Goal: Browse casually: Explore the website without a specific task or goal

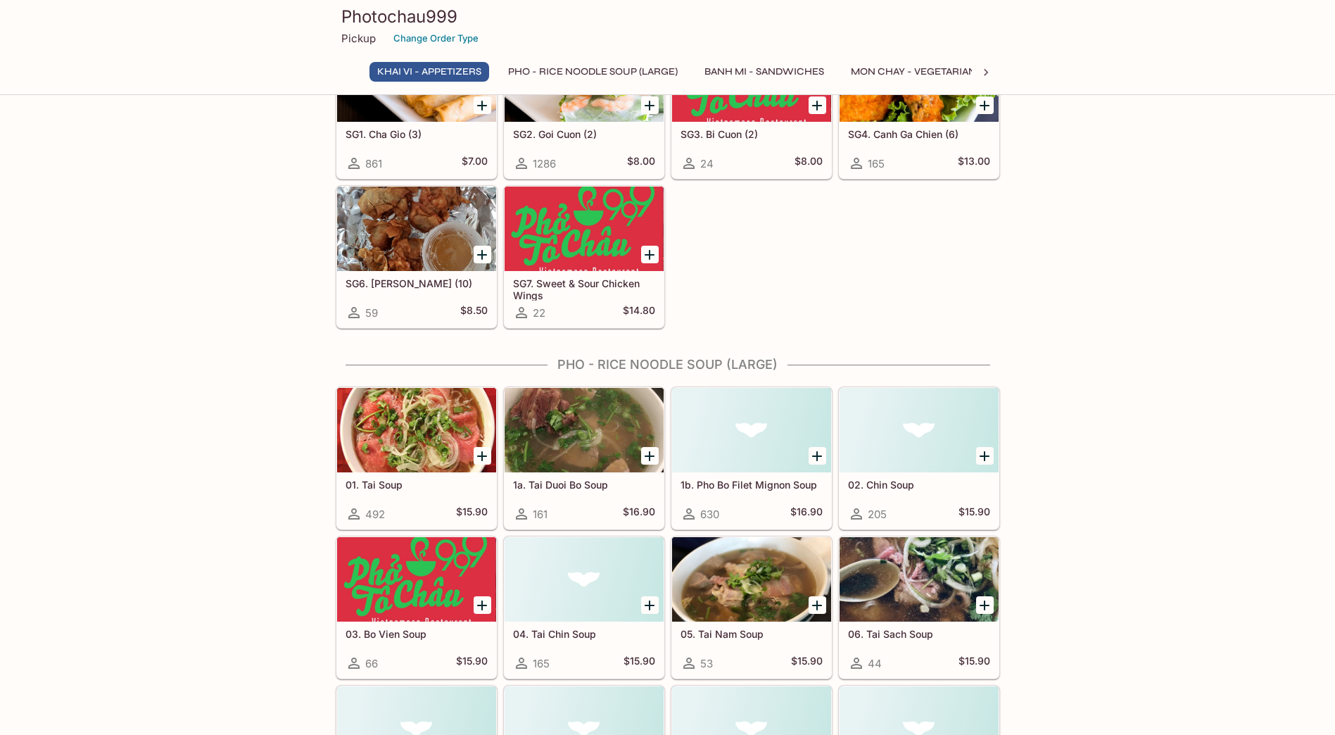
scroll to position [211, 0]
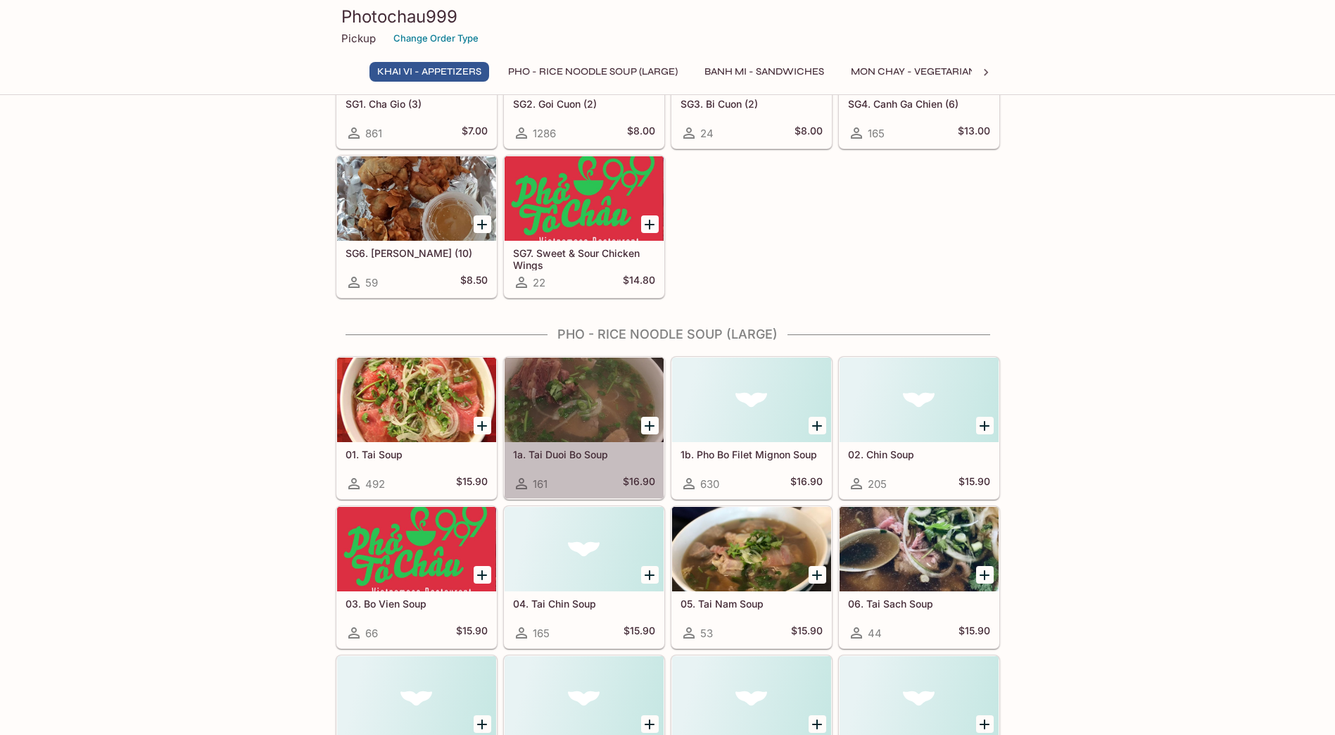
click at [589, 414] on div at bounding box center [583, 399] width 159 height 84
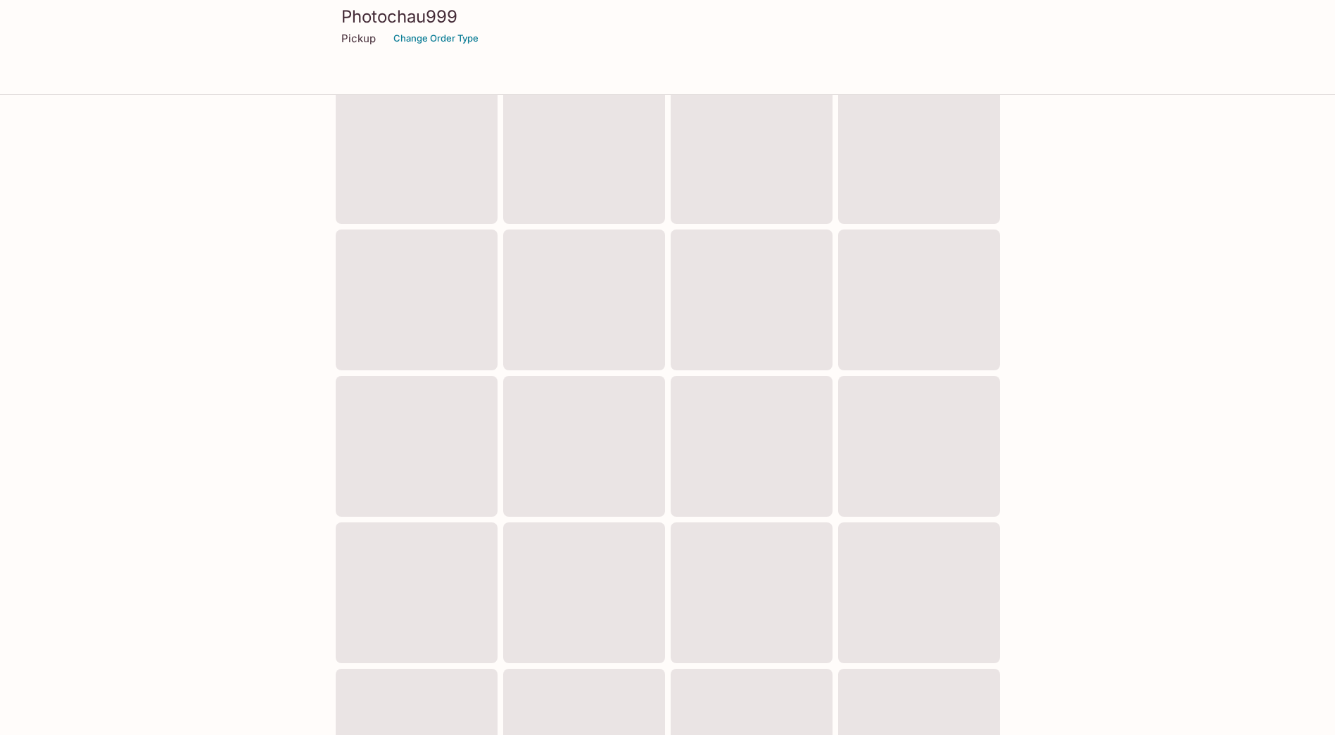
scroll to position [205, 0]
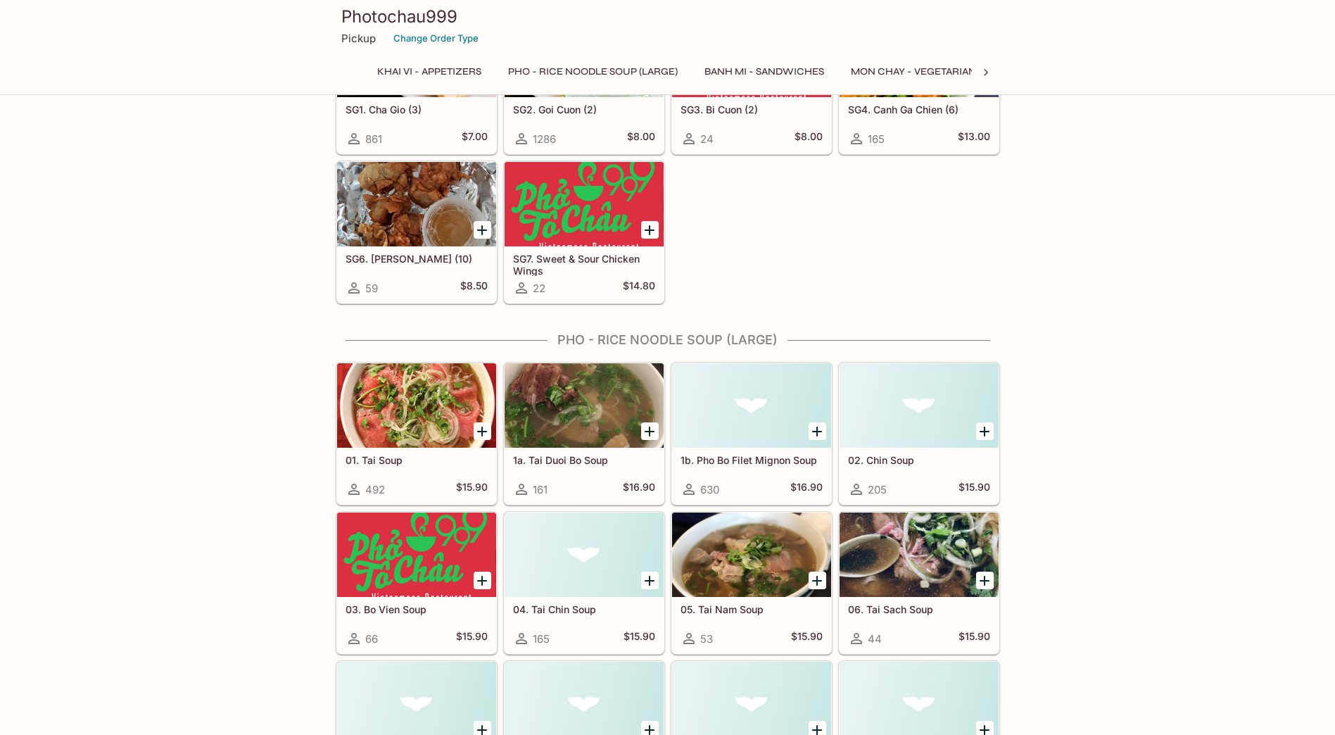
click at [760, 566] on div at bounding box center [751, 554] width 159 height 84
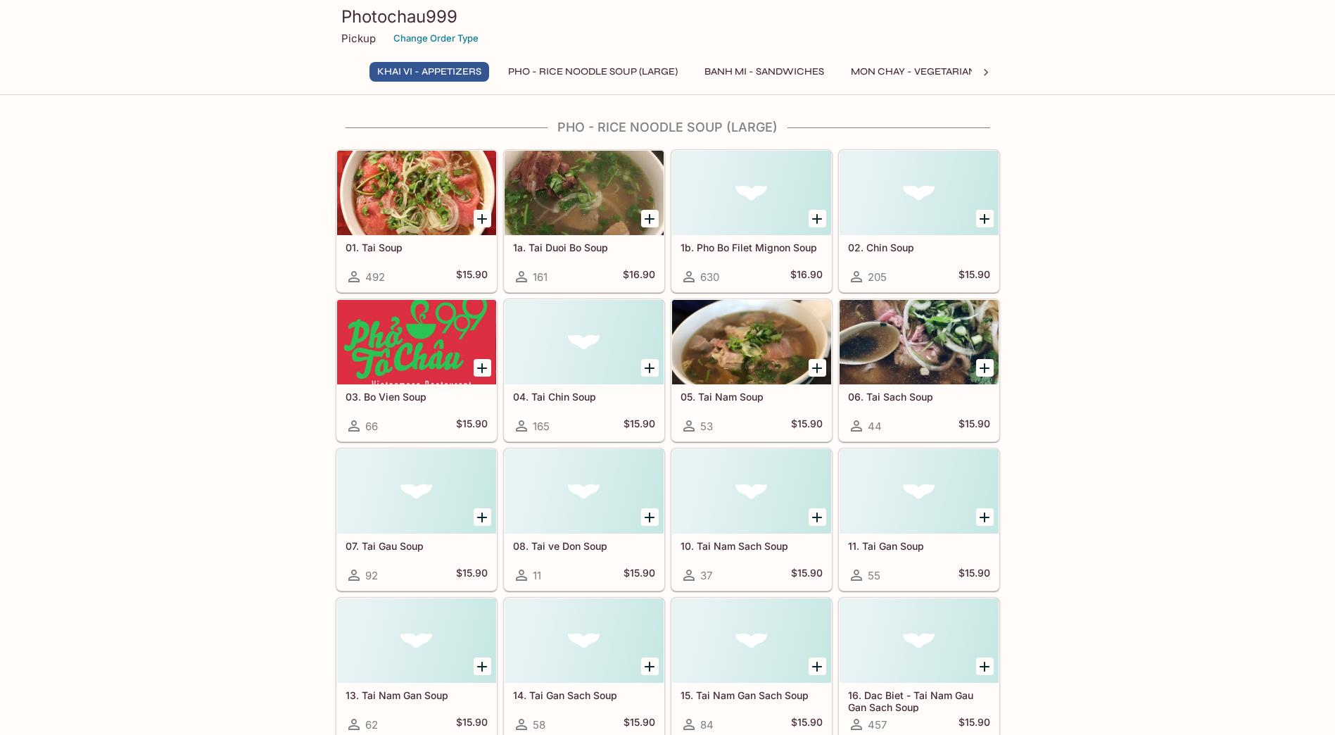
scroll to position [422, 0]
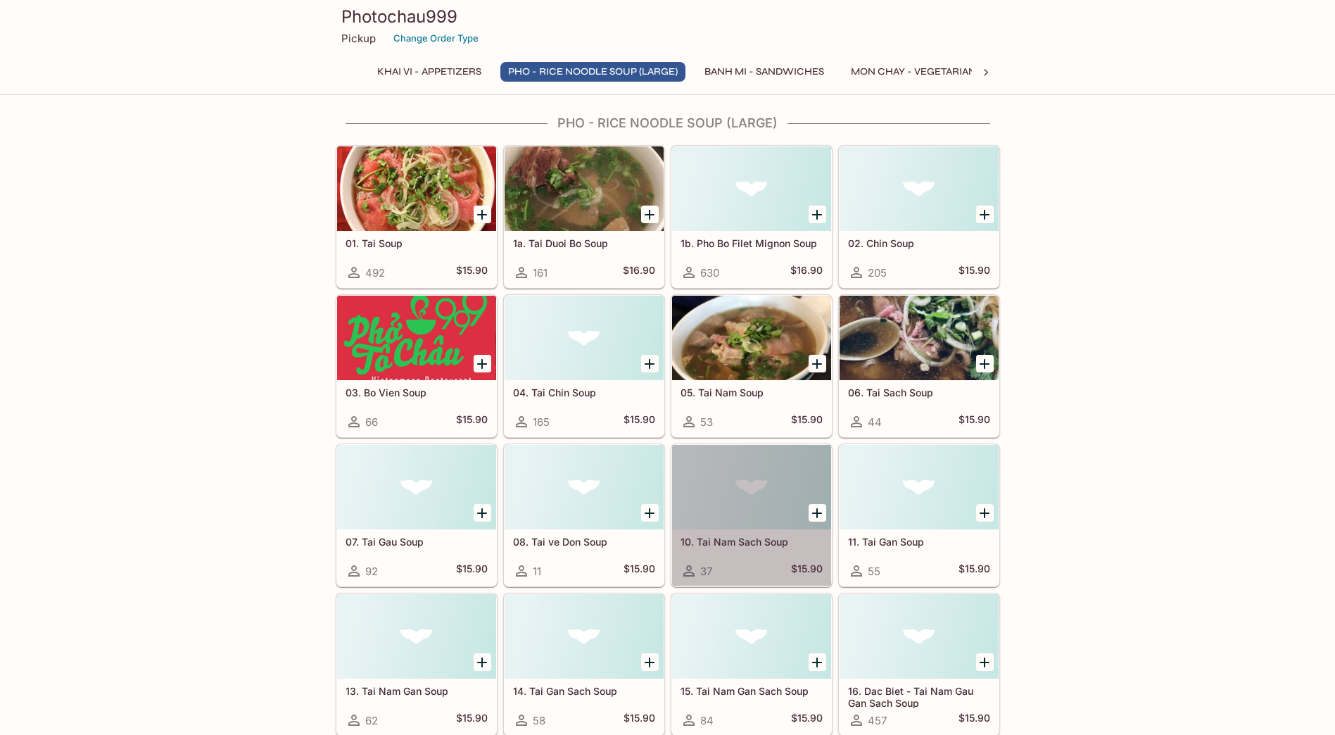
click at [758, 506] on div at bounding box center [751, 487] width 159 height 84
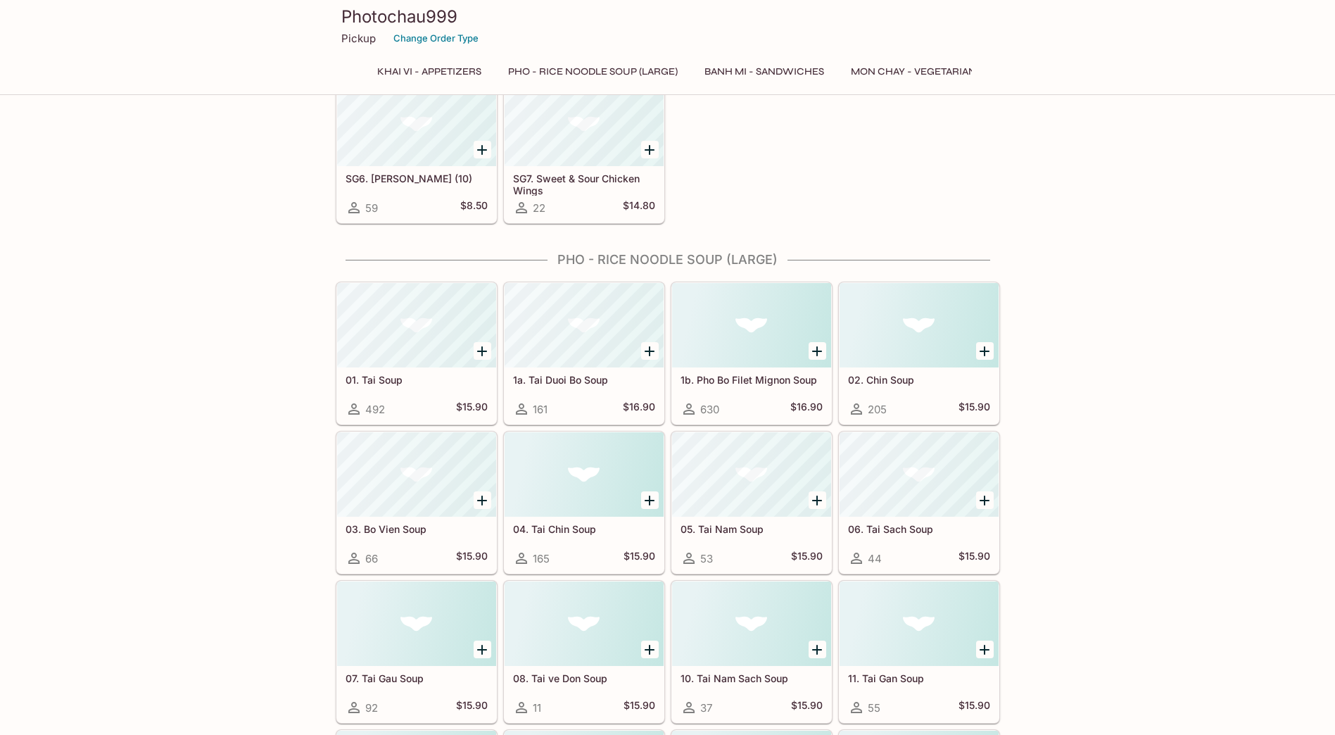
scroll to position [280, 0]
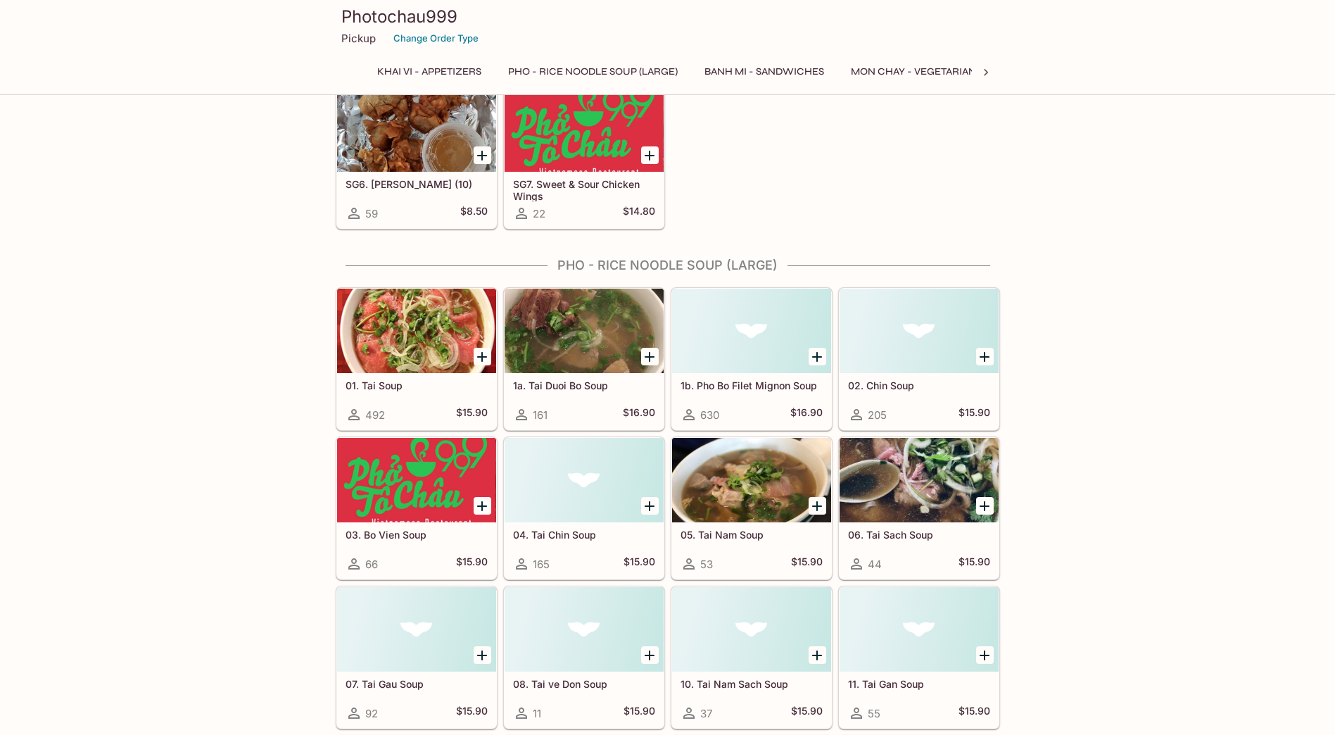
click at [598, 516] on div at bounding box center [583, 480] width 159 height 84
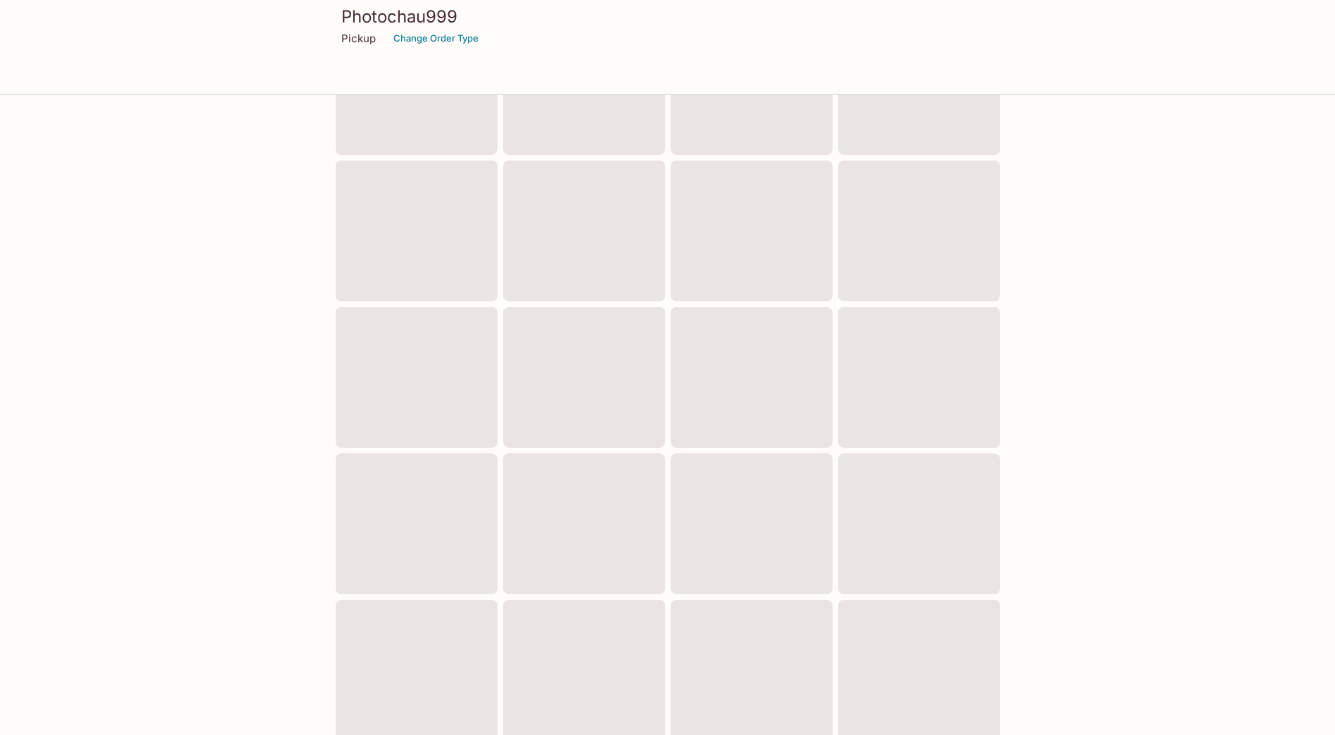
scroll to position [274, 0]
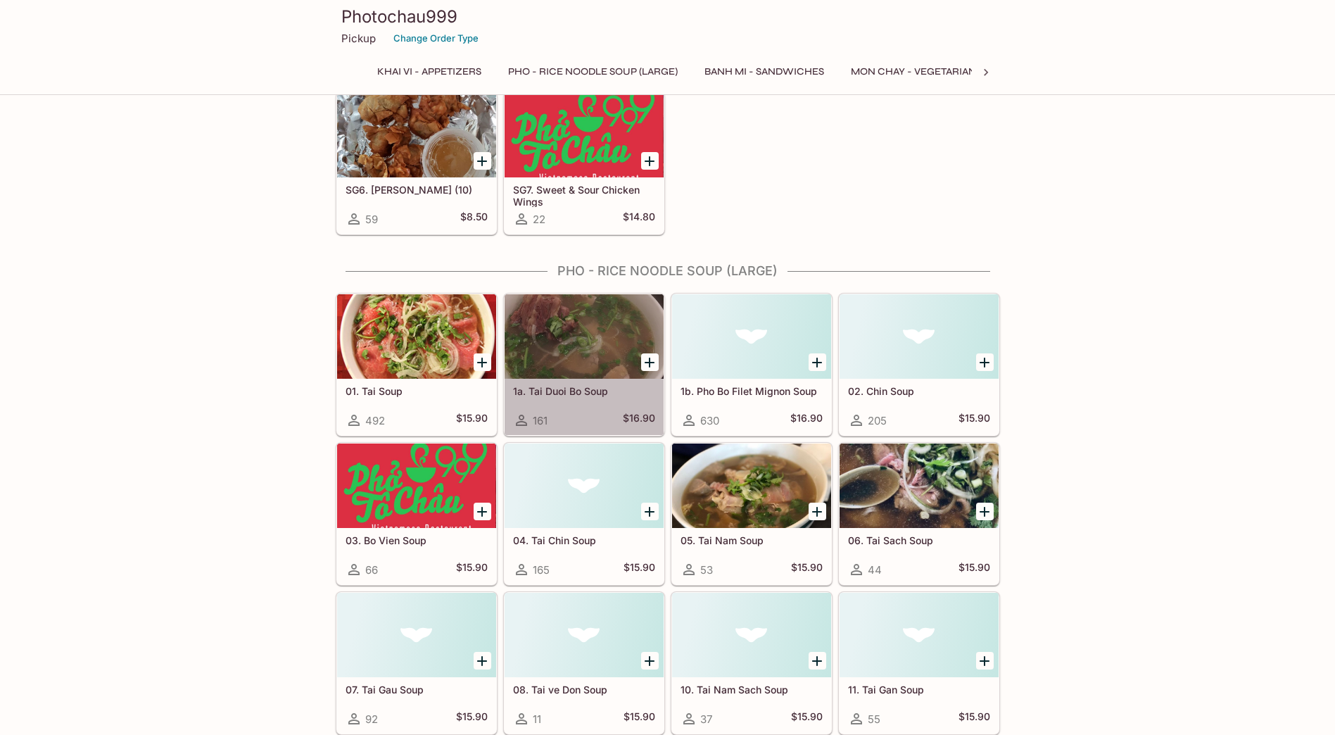
click at [571, 350] on div at bounding box center [583, 336] width 159 height 84
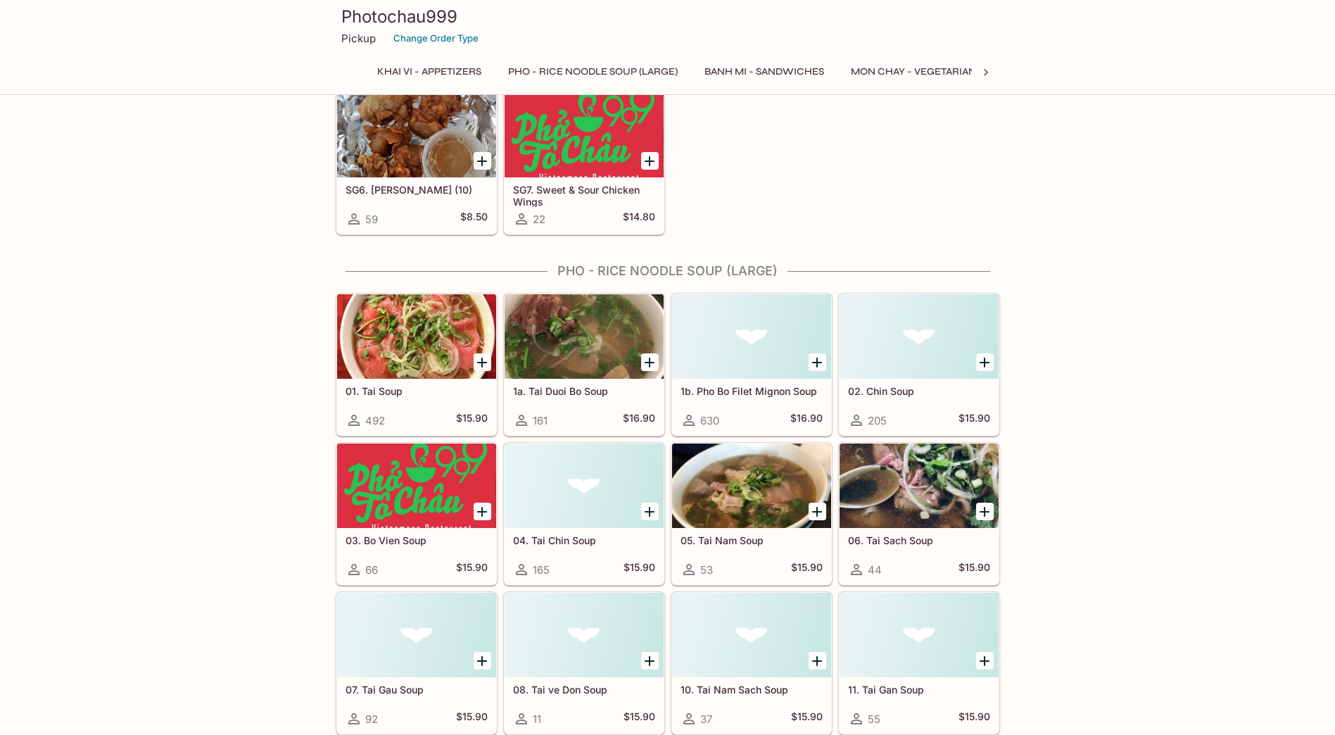
scroll to position [269, 0]
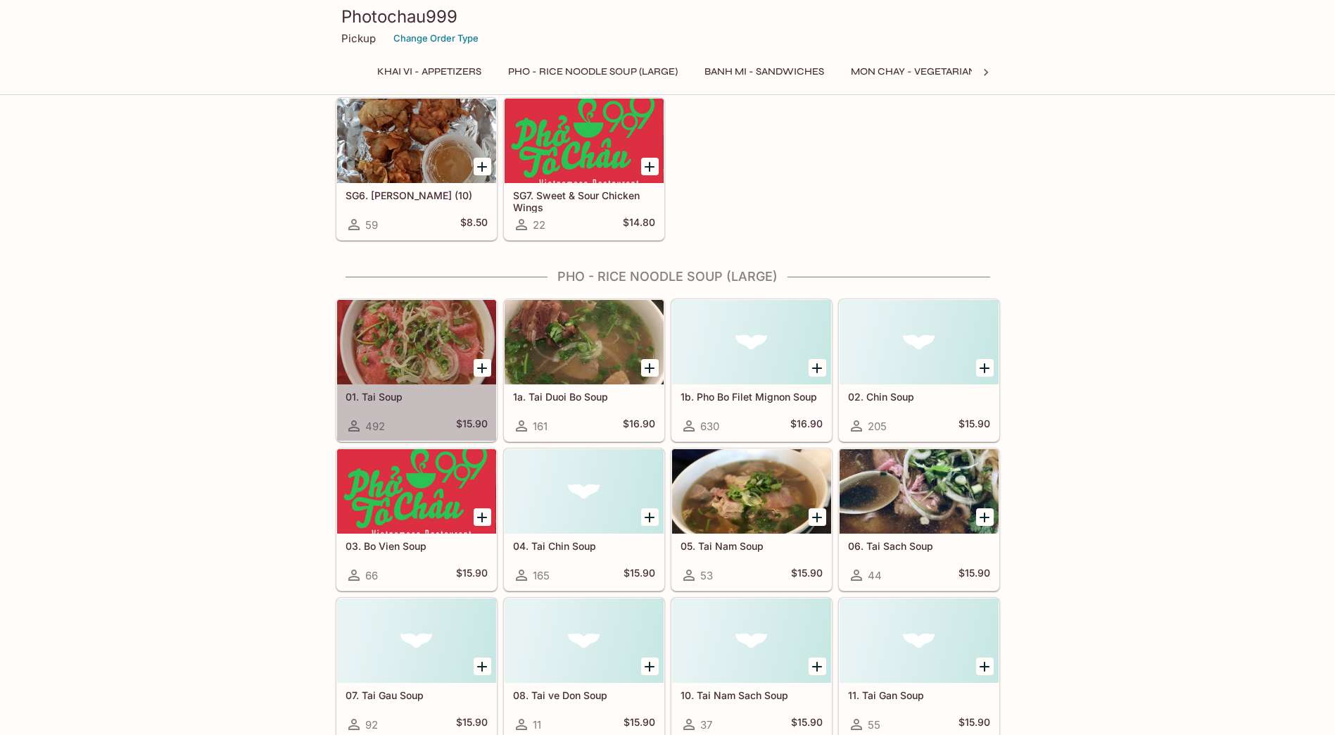
click at [407, 353] on div at bounding box center [416, 342] width 159 height 84
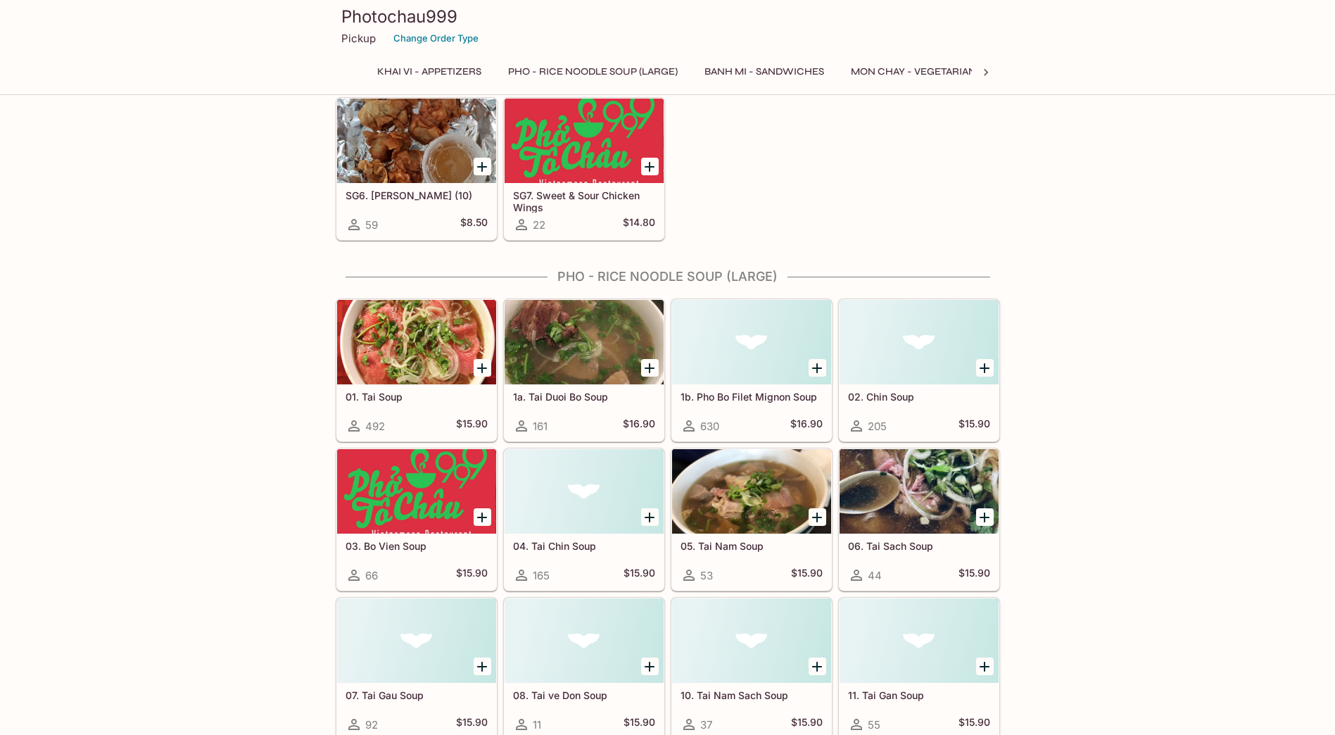
scroll to position [263, 0]
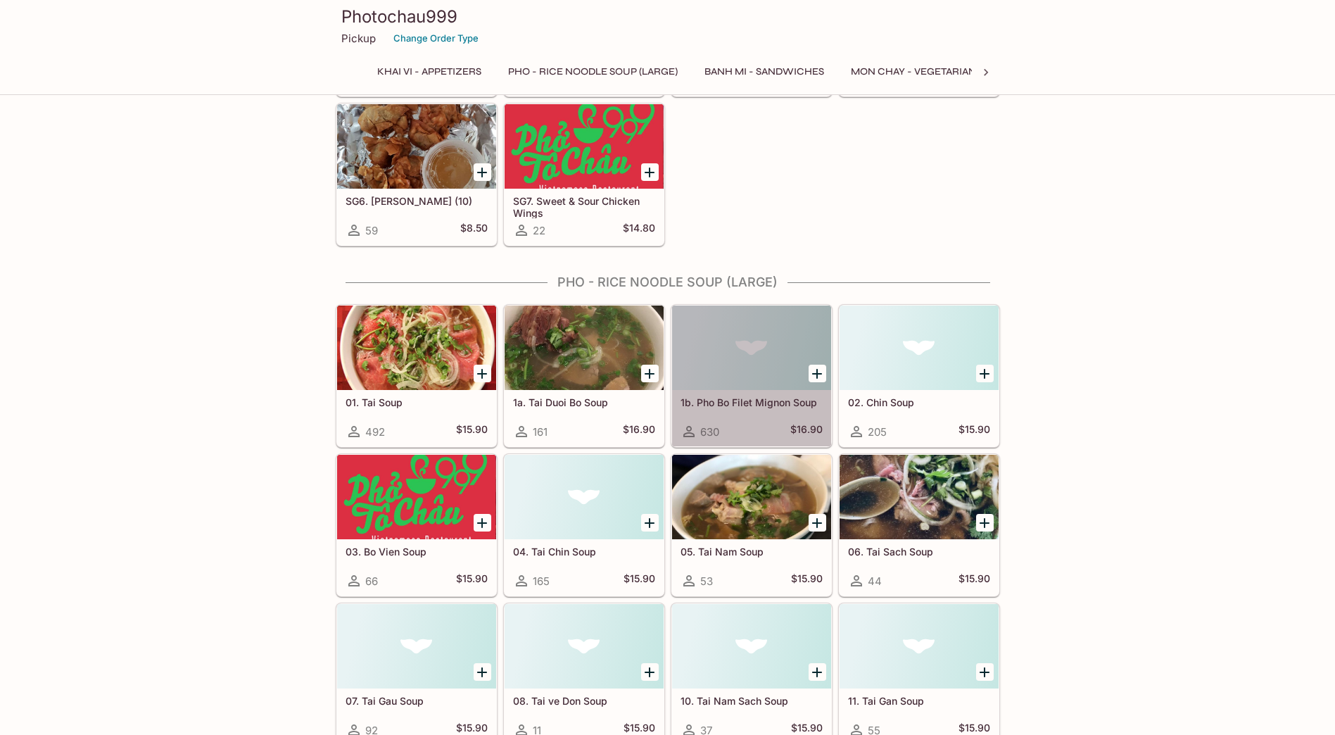
click at [728, 349] on div at bounding box center [751, 347] width 159 height 84
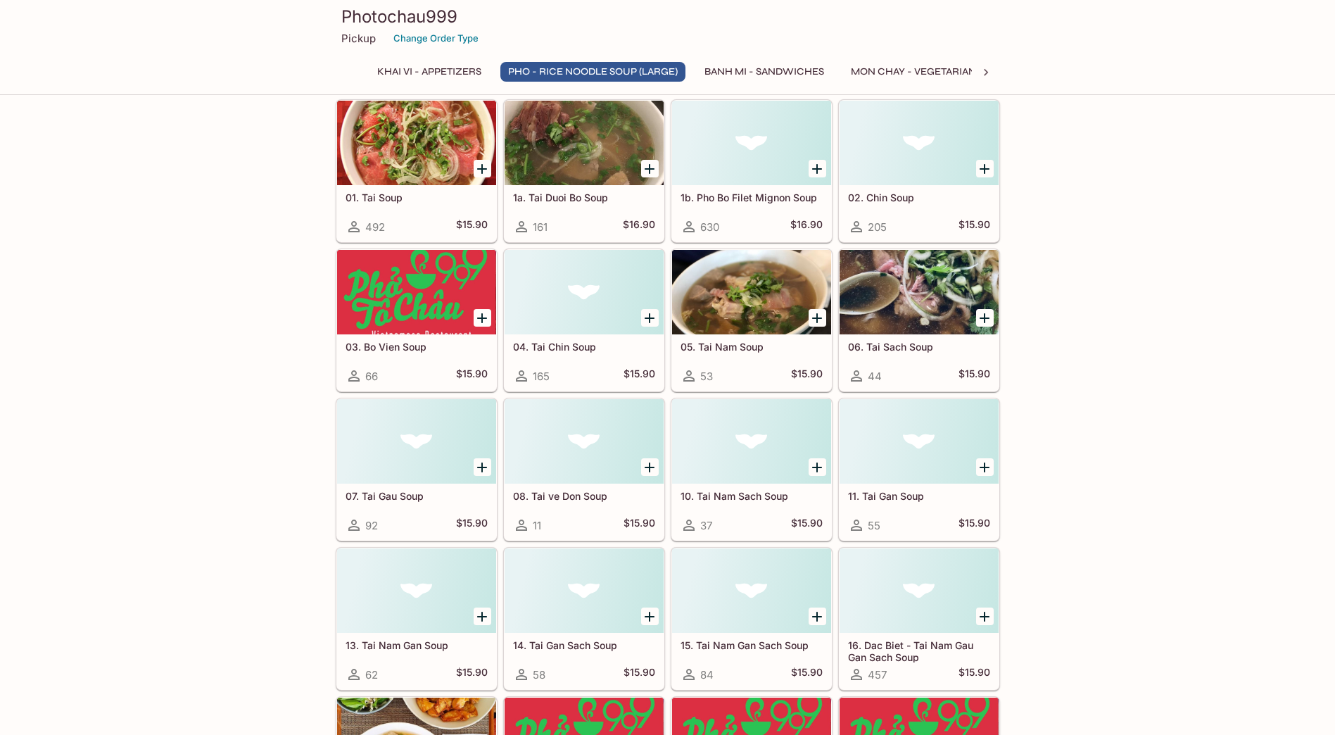
scroll to position [469, 0]
click at [575, 466] on div at bounding box center [583, 440] width 159 height 84
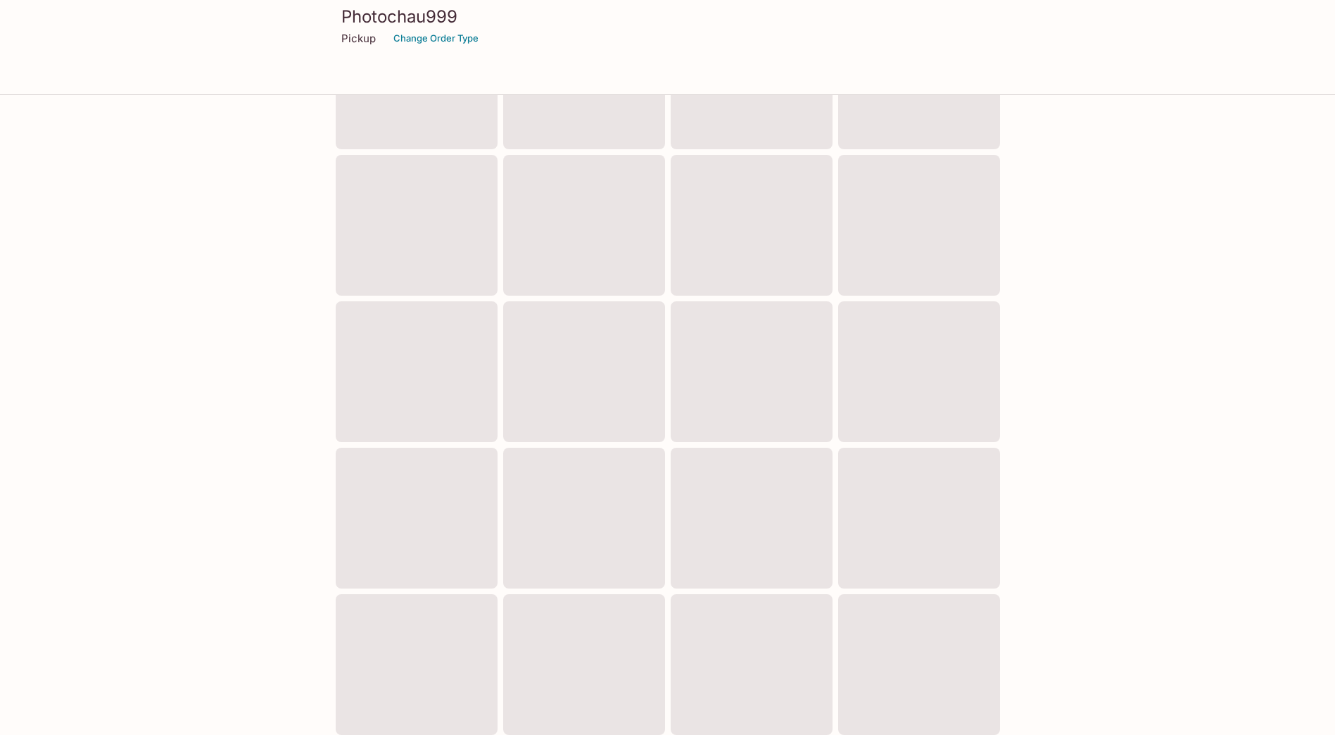
scroll to position [280, 0]
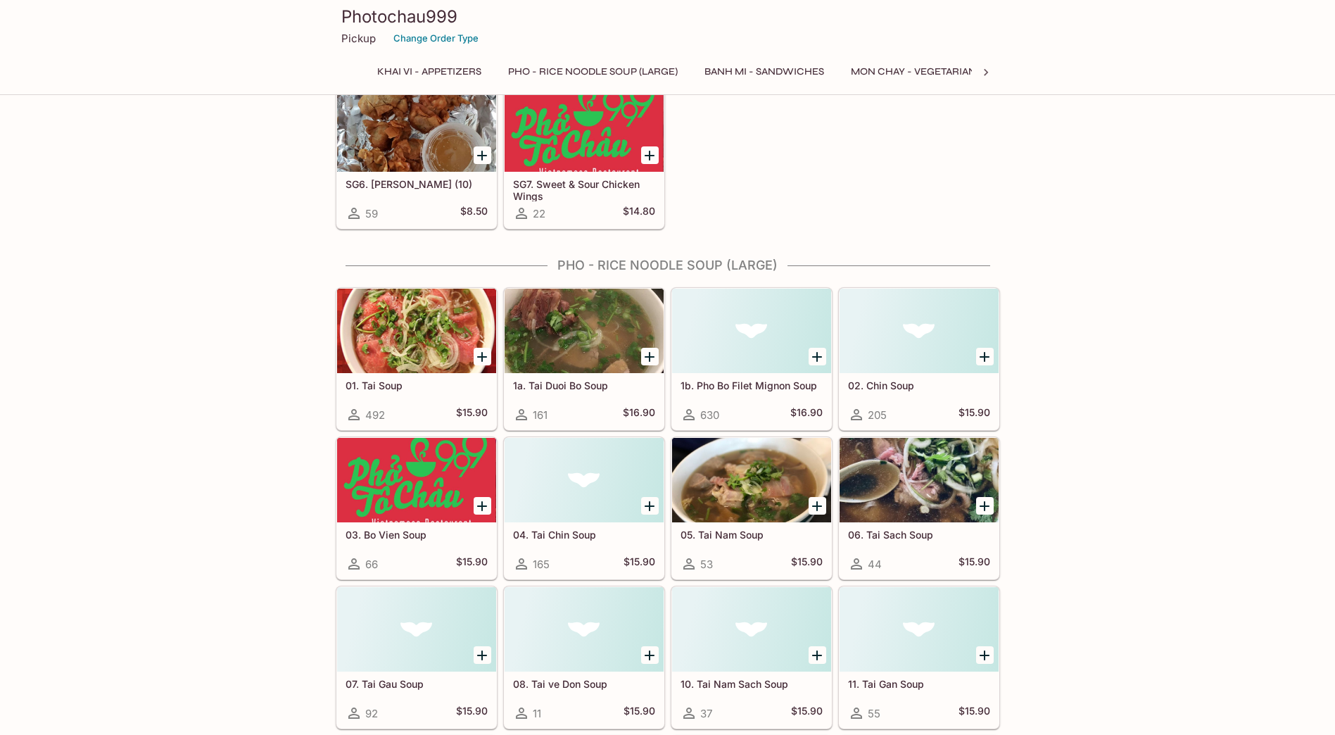
click at [932, 502] on div at bounding box center [918, 480] width 159 height 84
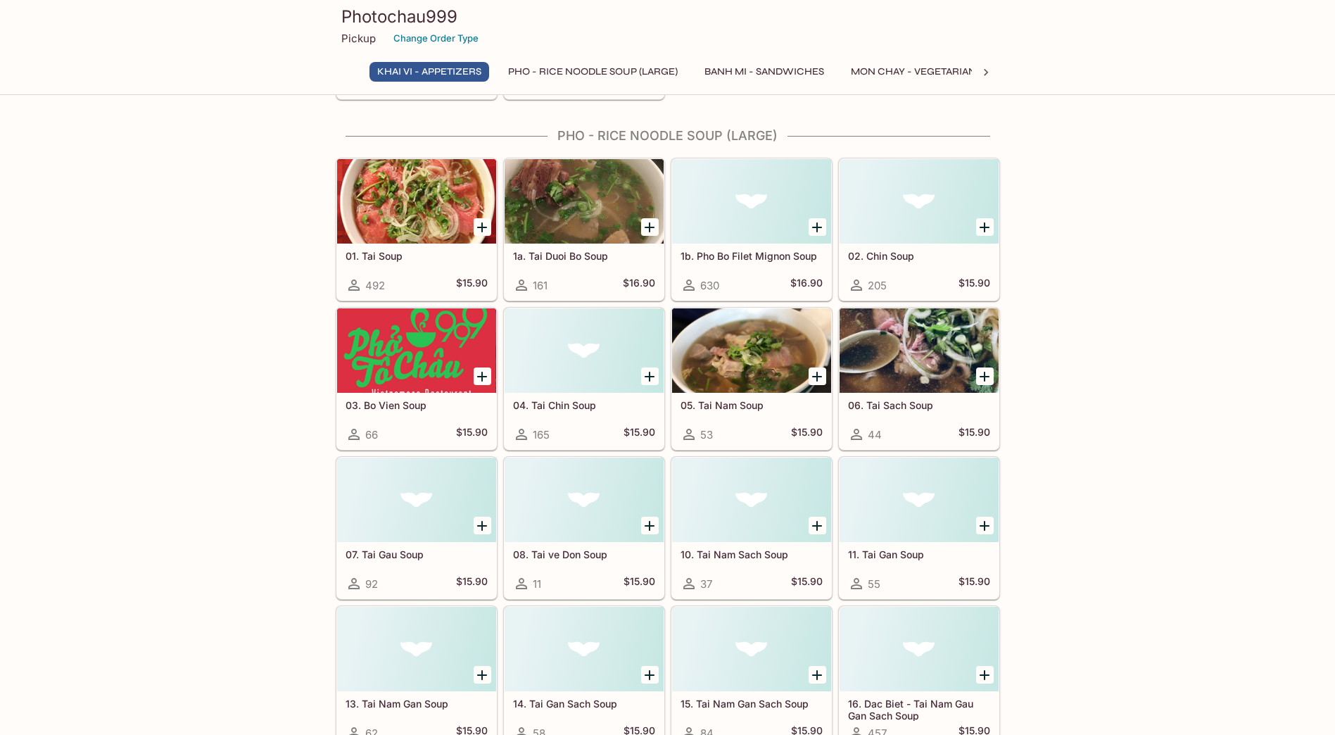
scroll to position [415, 0]
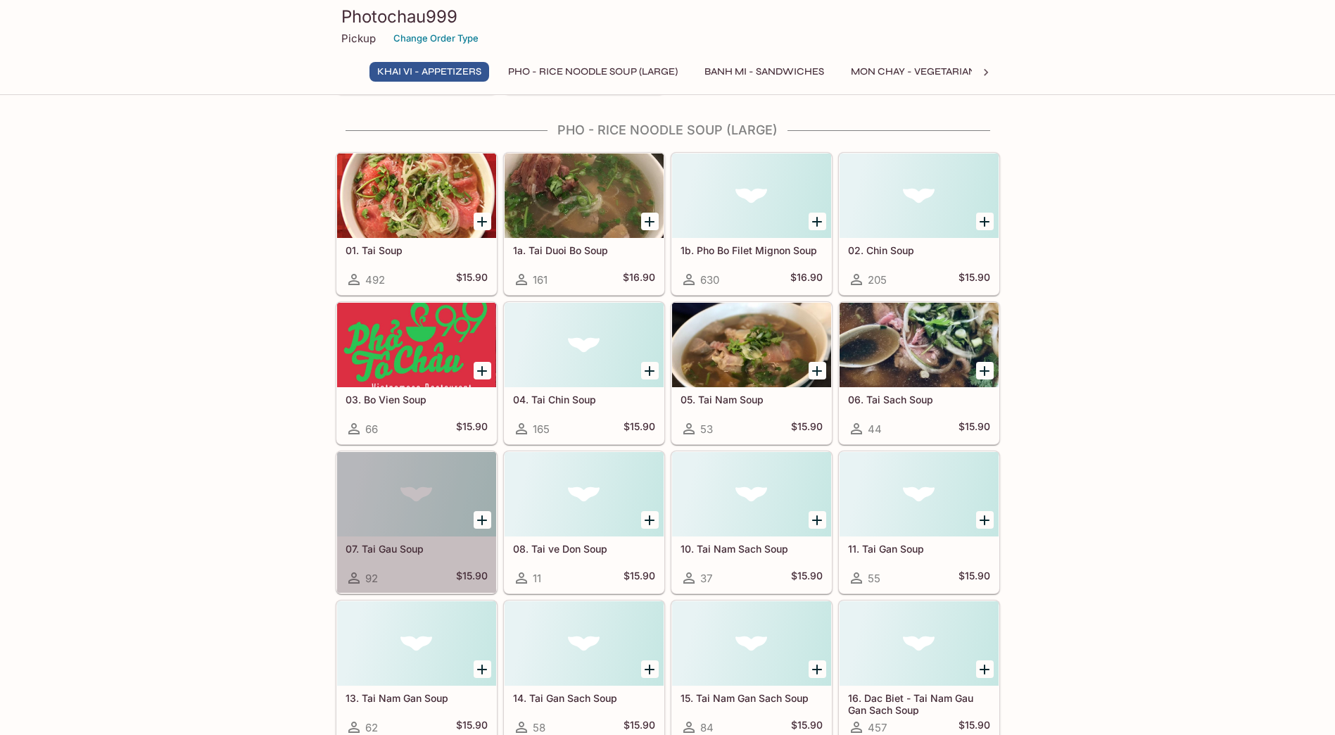
click at [385, 509] on div at bounding box center [416, 494] width 159 height 84
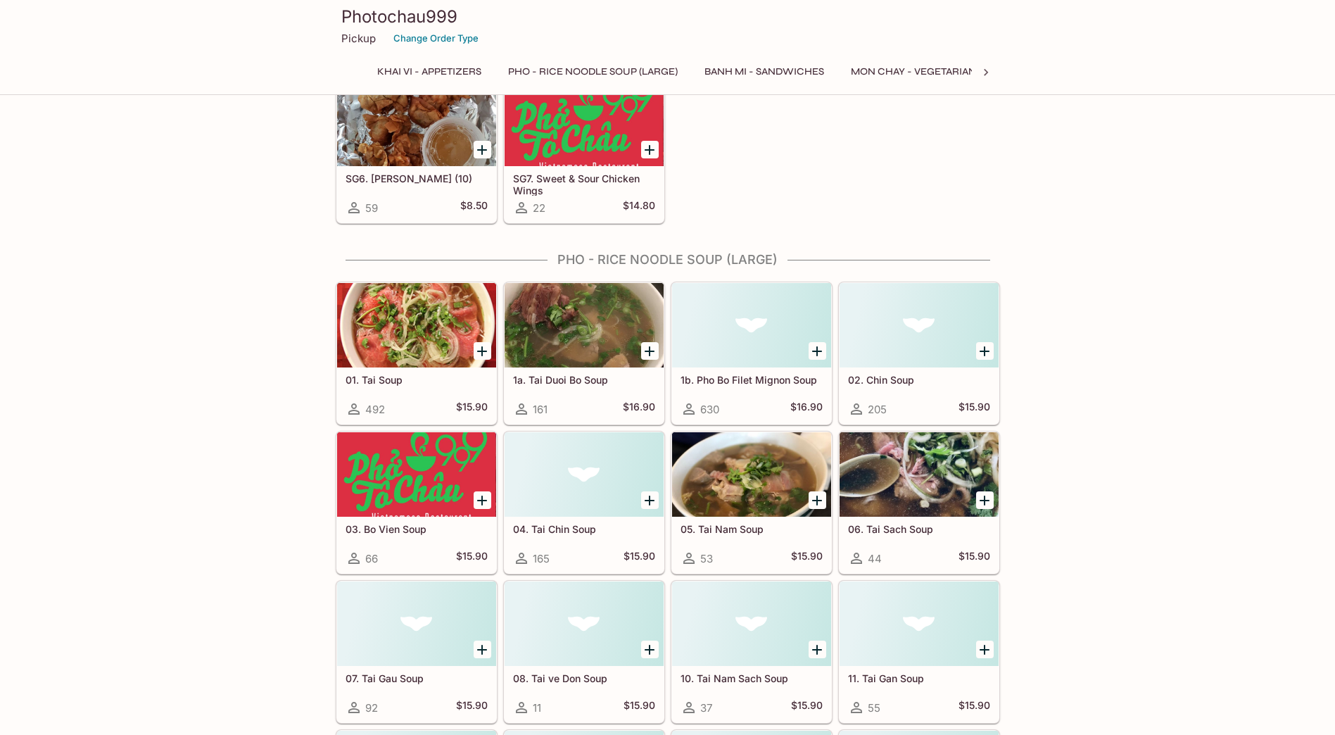
scroll to position [280, 0]
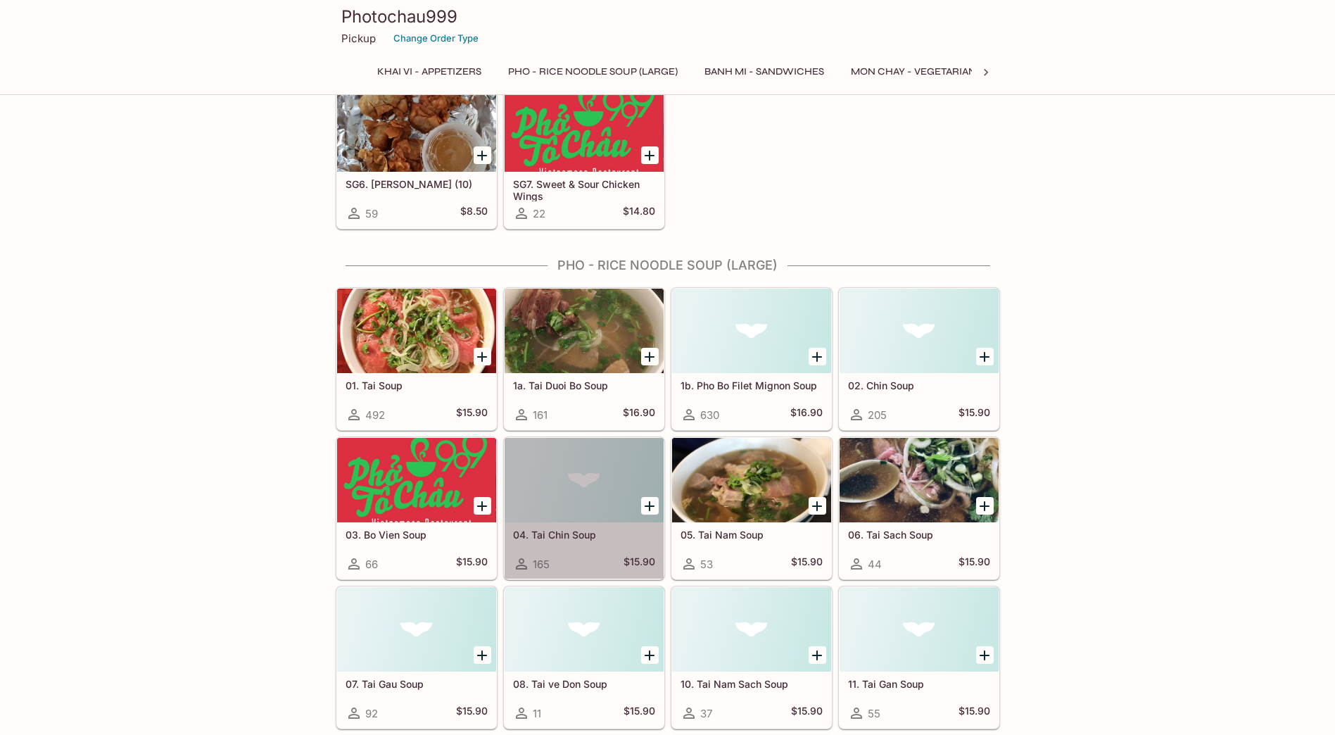
click at [571, 501] on div at bounding box center [583, 480] width 159 height 84
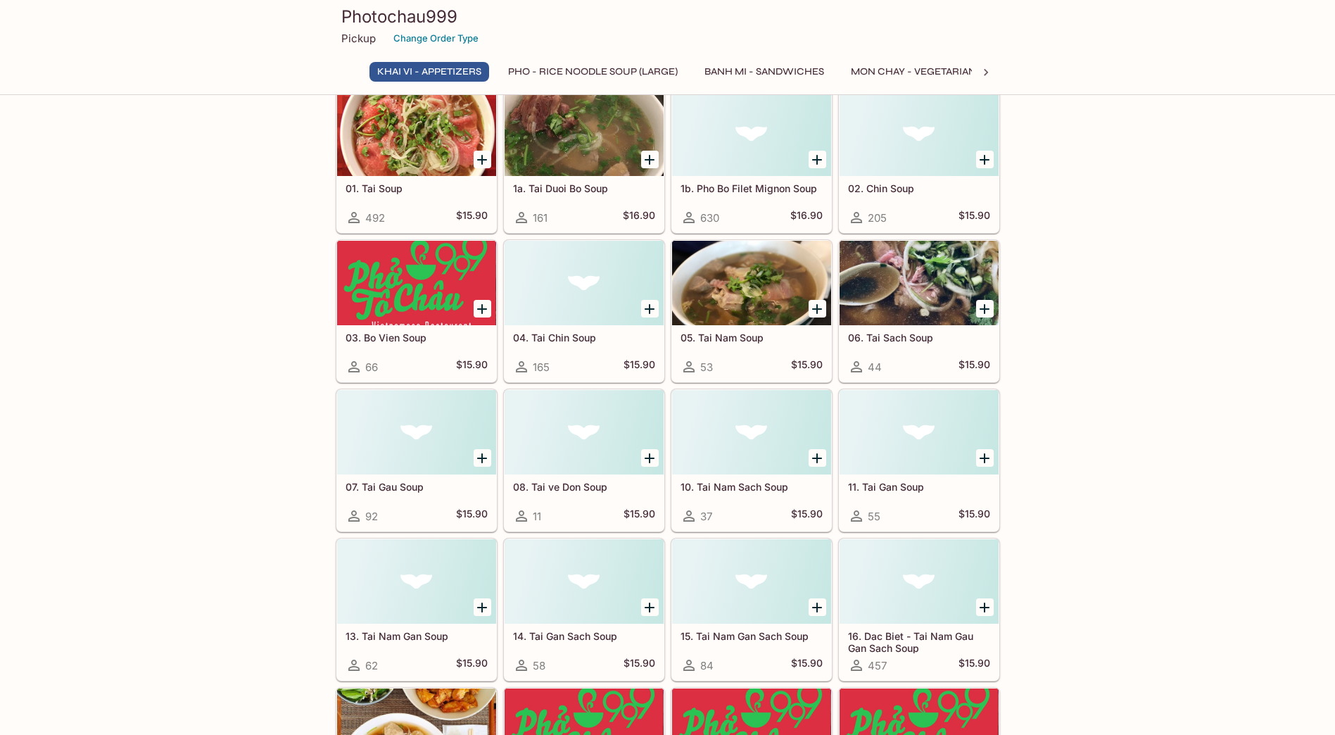
scroll to position [485, 0]
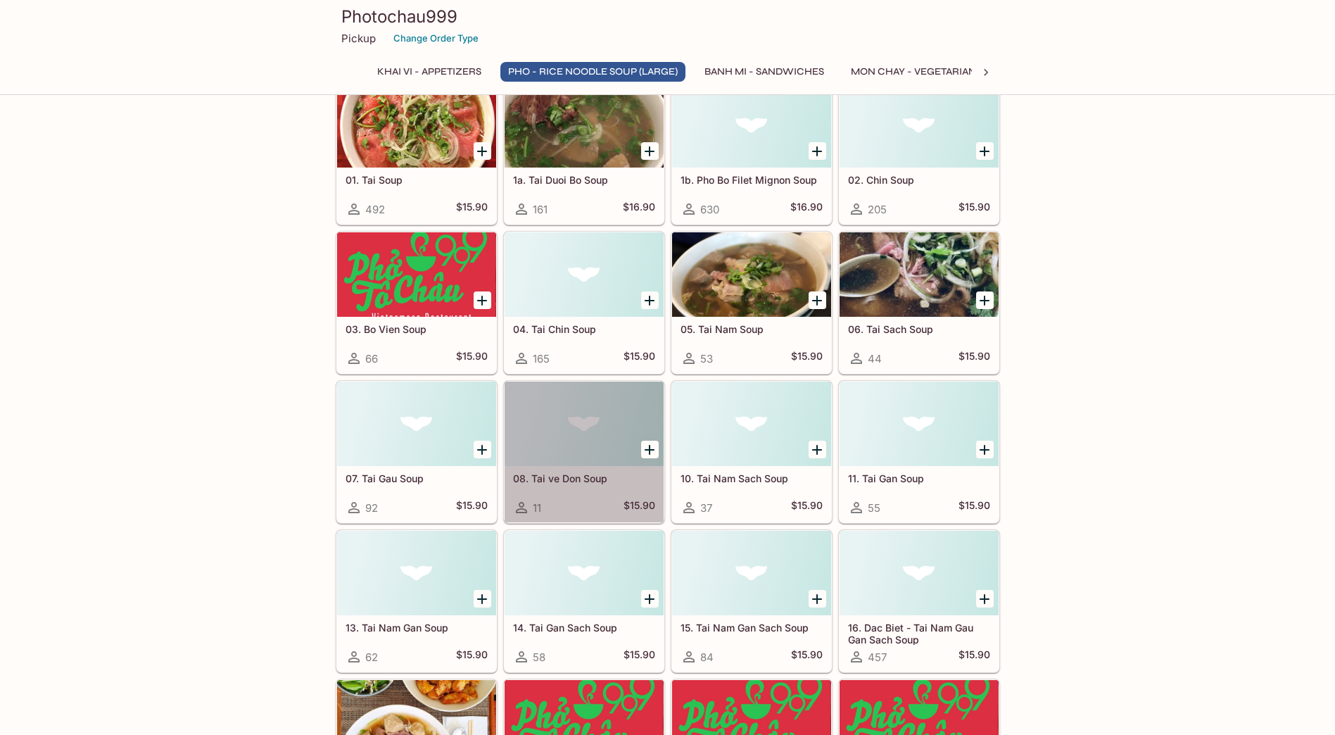
click at [556, 431] on div at bounding box center [583, 423] width 159 height 84
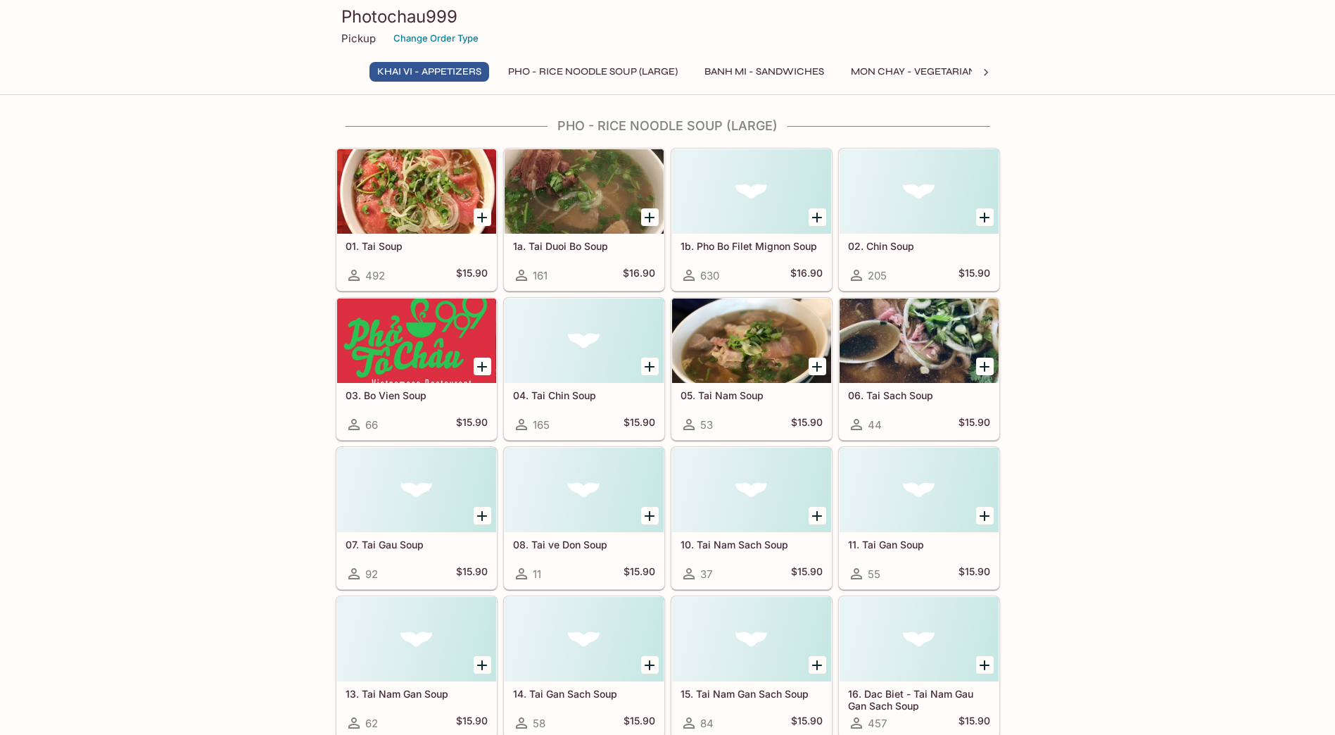
scroll to position [421, 0]
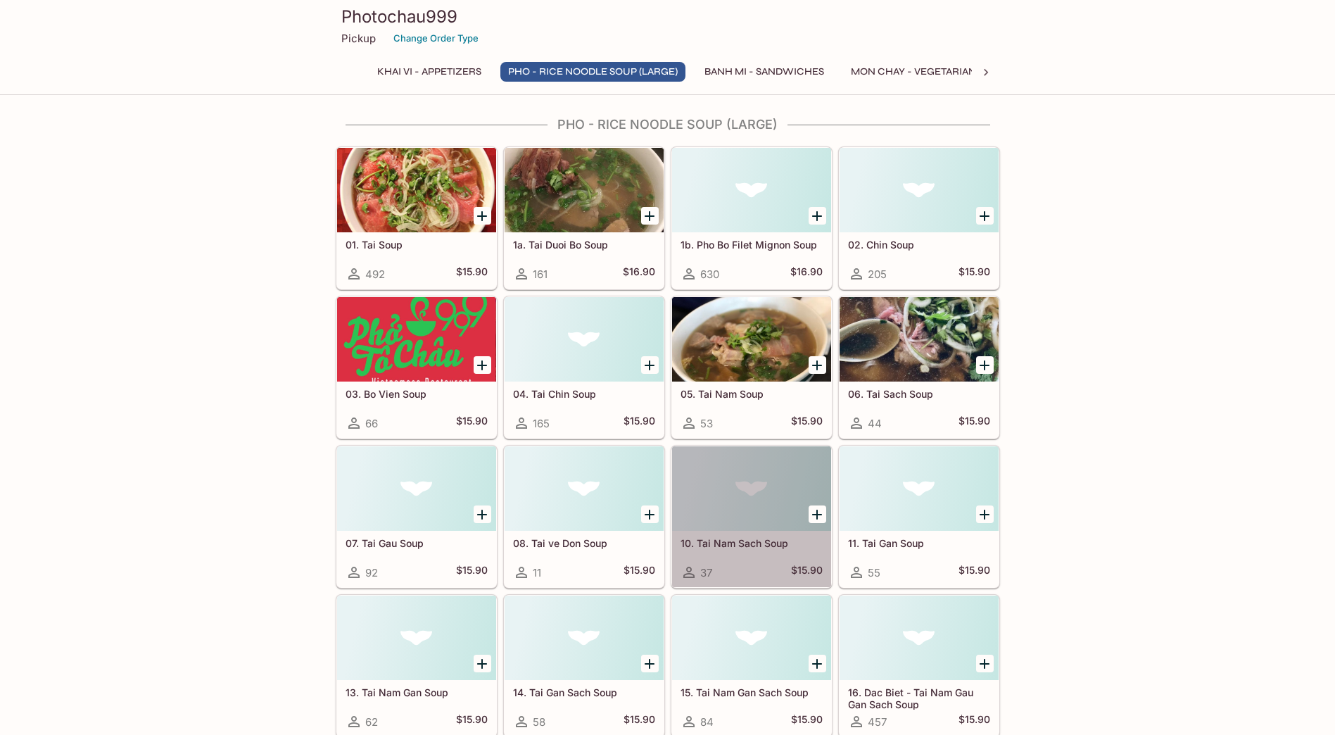
click at [747, 488] on div at bounding box center [751, 488] width 159 height 84
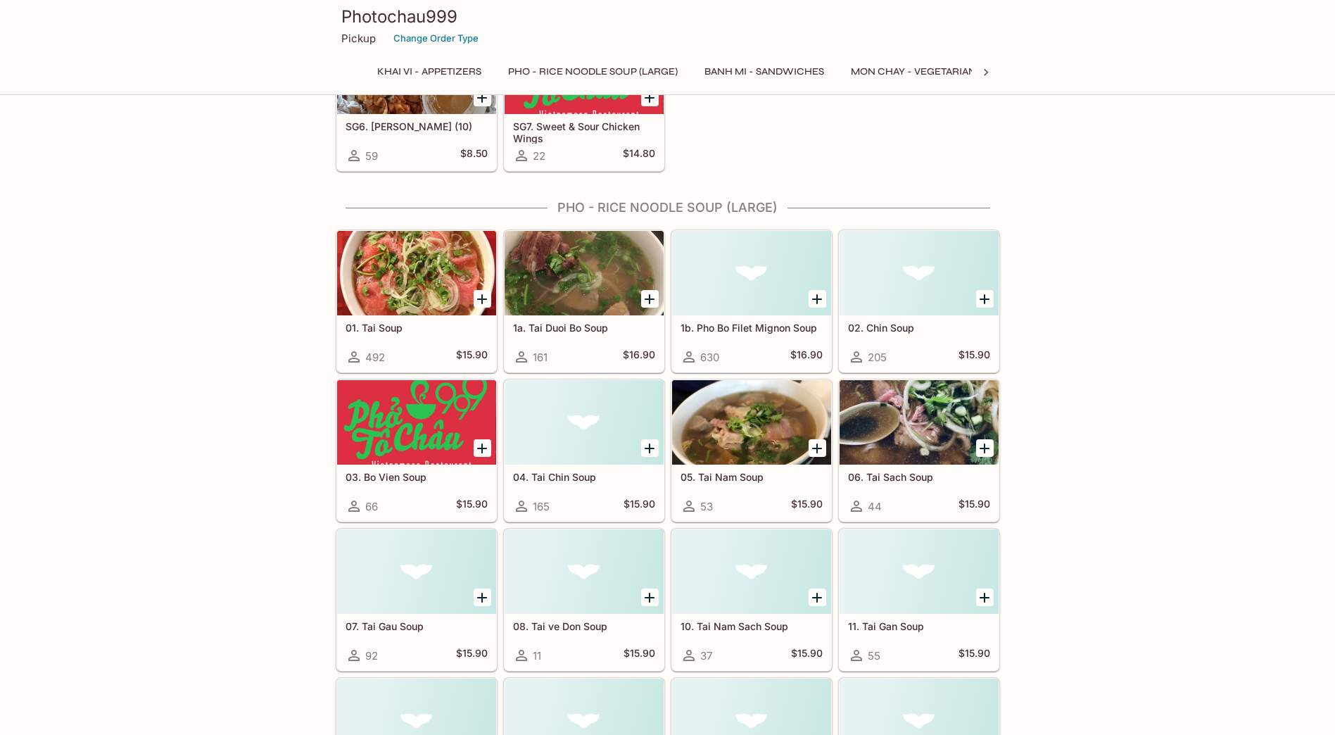
scroll to position [421, 0]
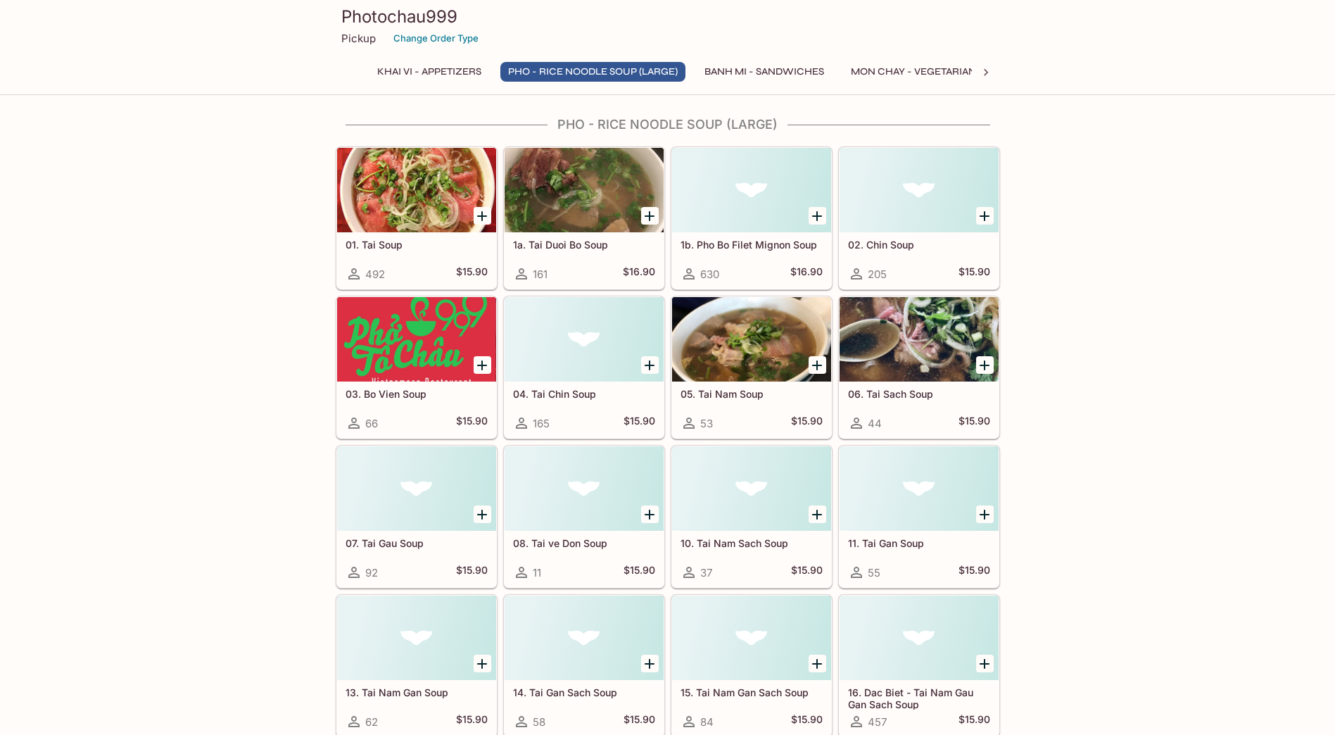
click at [900, 516] on div at bounding box center [918, 488] width 159 height 84
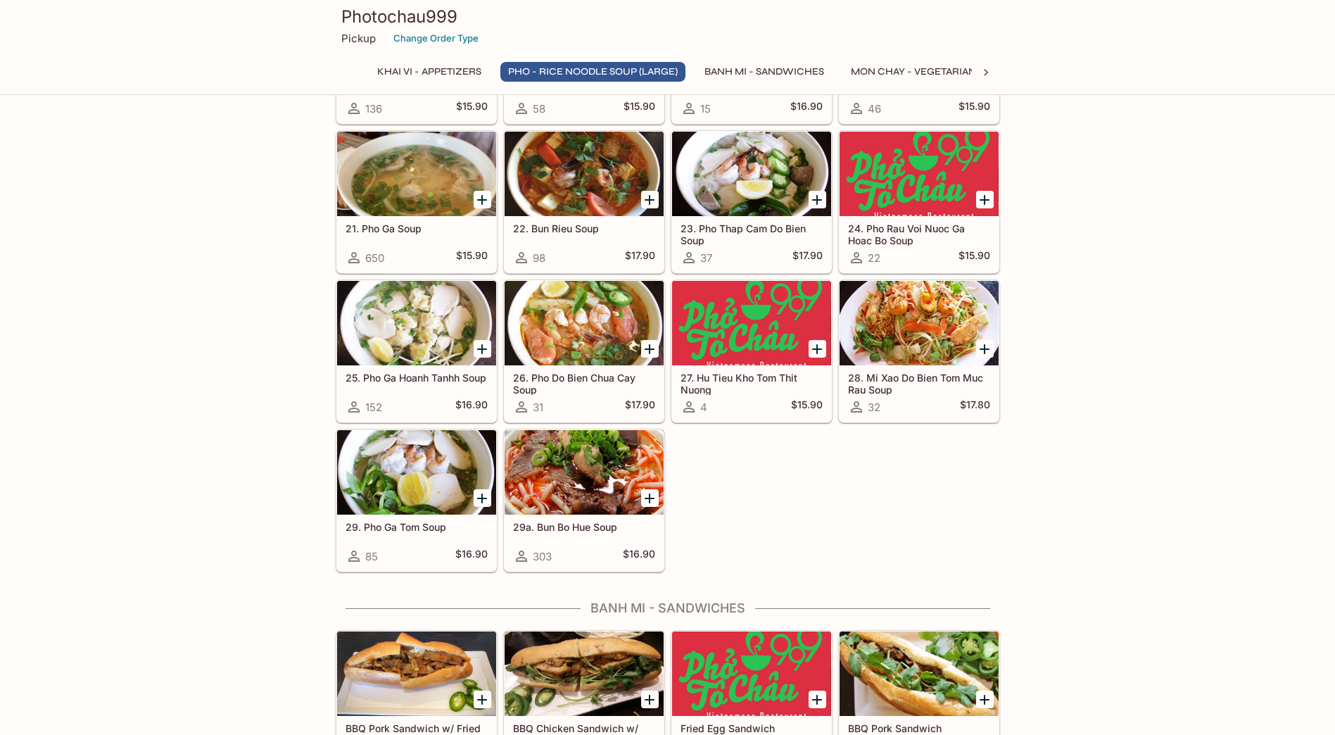
scroll to position [1266, 0]
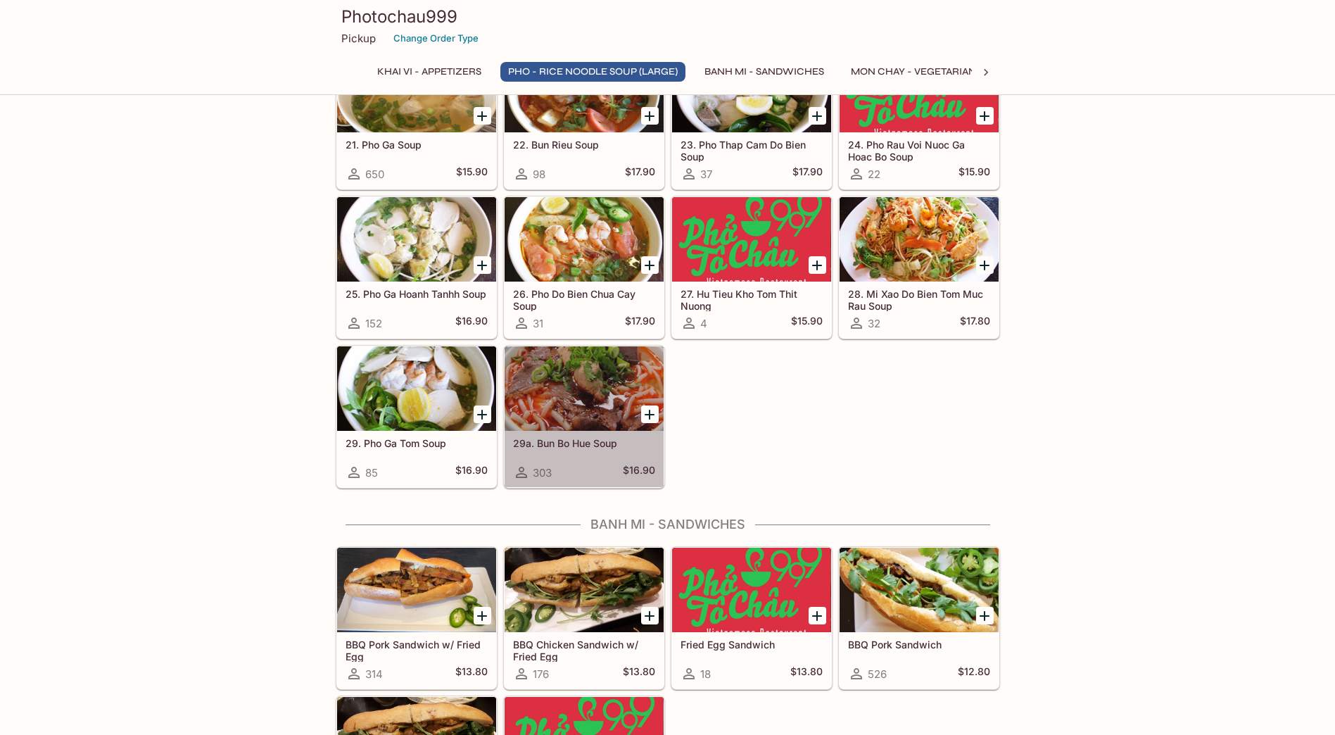
click at [590, 411] on div at bounding box center [583, 388] width 159 height 84
